Goal: Navigation & Orientation: Find specific page/section

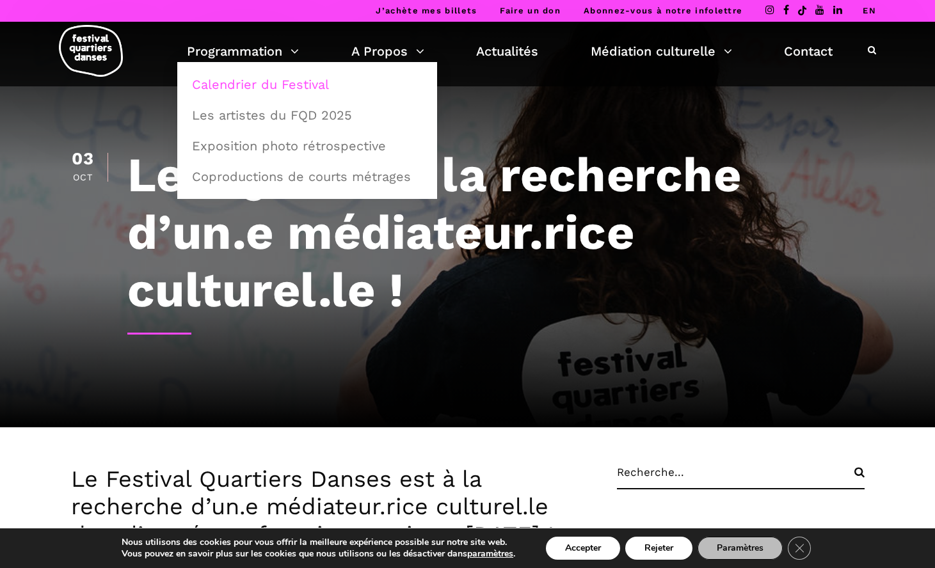
click at [262, 78] on link "Calendrier du Festival" at bounding box center [307, 84] width 246 height 29
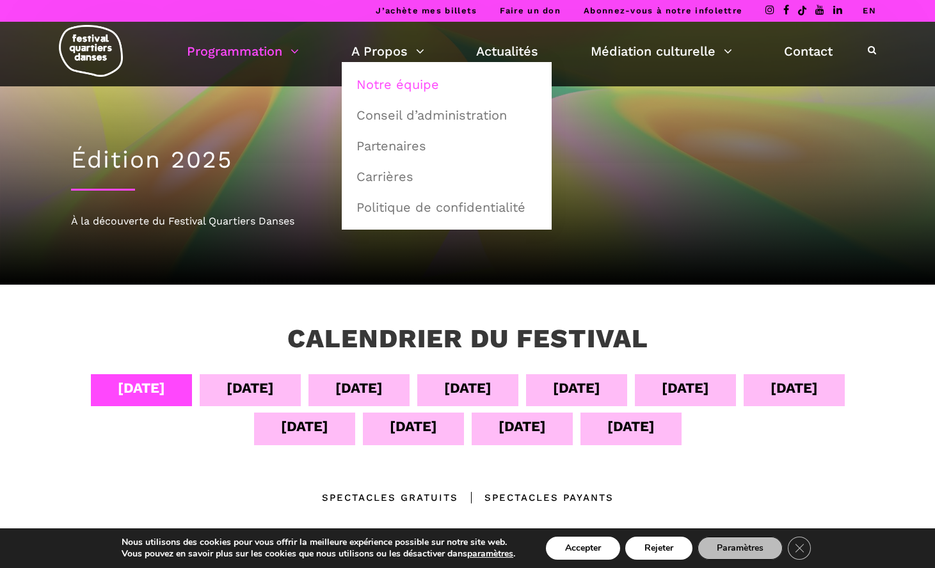
click at [399, 85] on link "Notre équipe" at bounding box center [447, 84] width 196 height 29
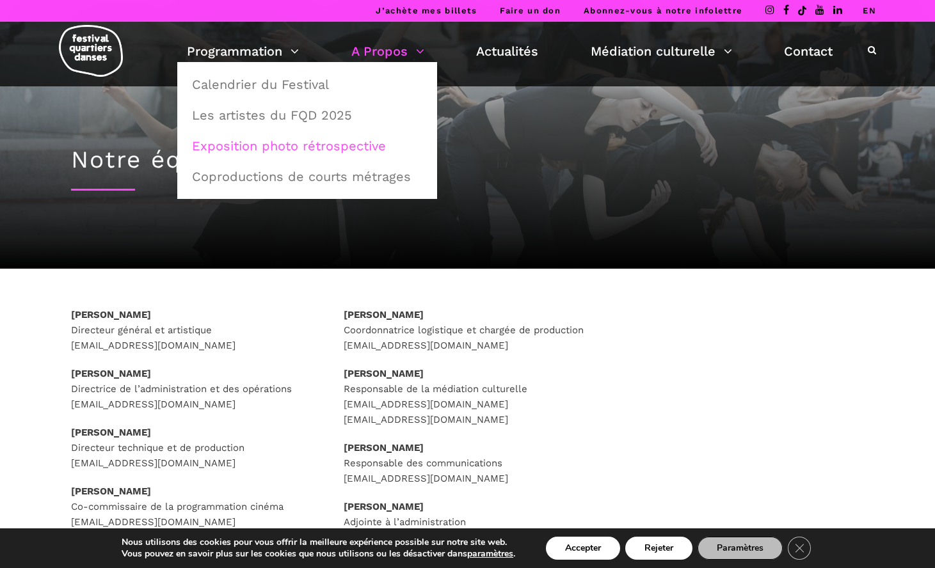
click at [316, 148] on link "Exposition photo rétrospective" at bounding box center [307, 145] width 246 height 29
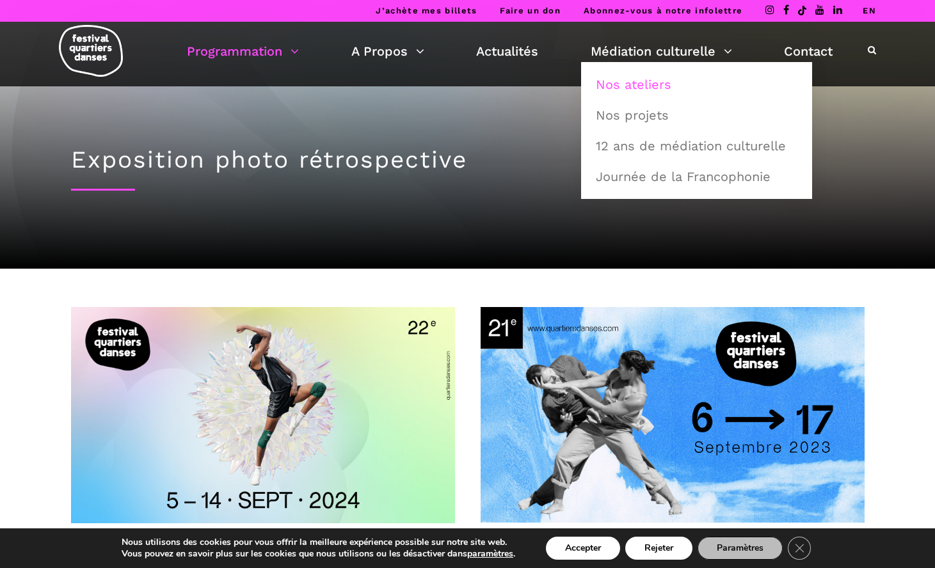
click at [670, 91] on link "Nos ateliers" at bounding box center [696, 84] width 217 height 29
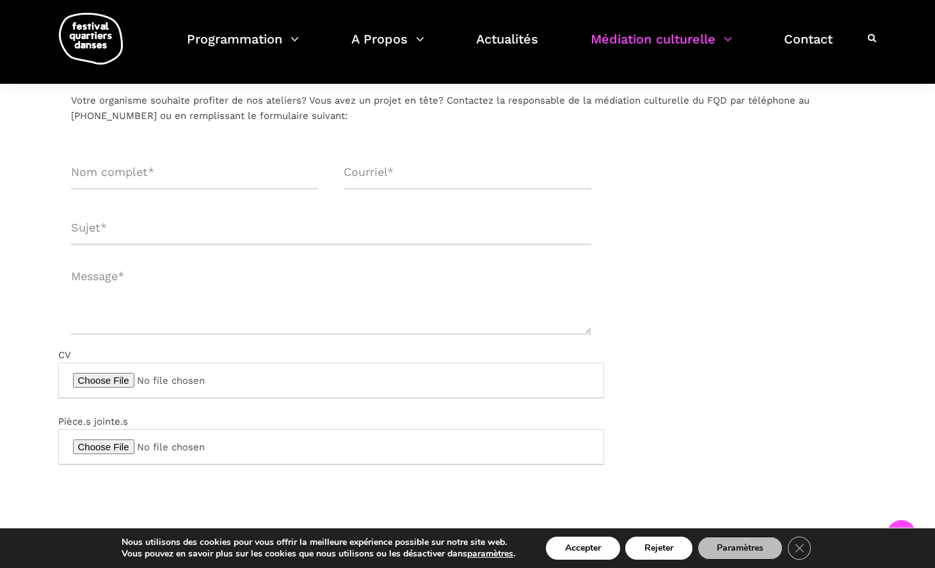
scroll to position [542, 0]
